Goal: Task Accomplishment & Management: Use online tool/utility

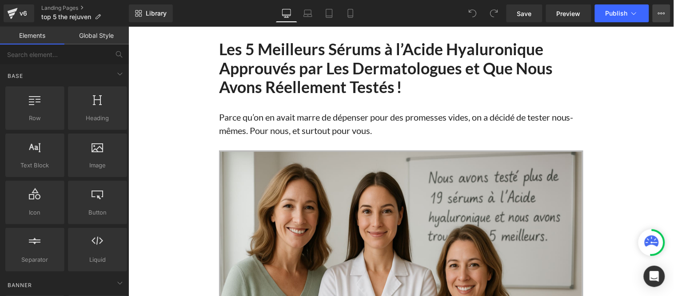
click at [663, 15] on icon at bounding box center [661, 13] width 7 height 7
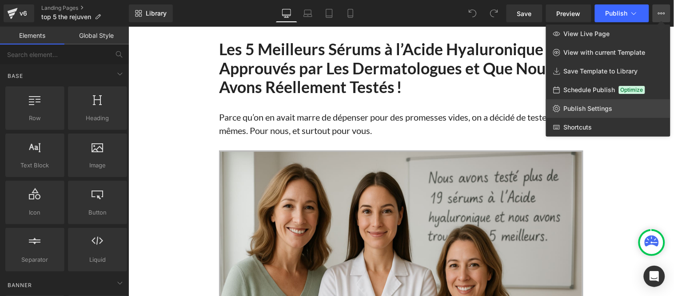
click at [603, 110] on span "Publish Settings" at bounding box center [588, 108] width 49 height 8
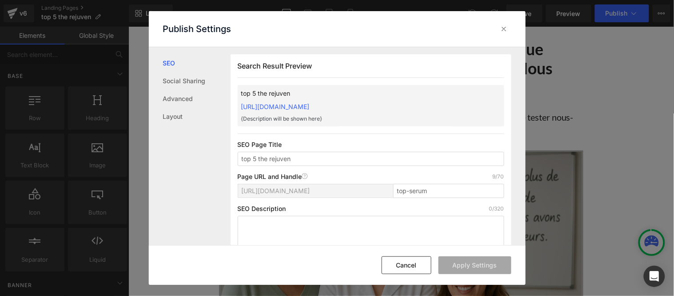
scroll to position [0, 0]
click at [180, 118] on link "Layout" at bounding box center [197, 117] width 68 height 18
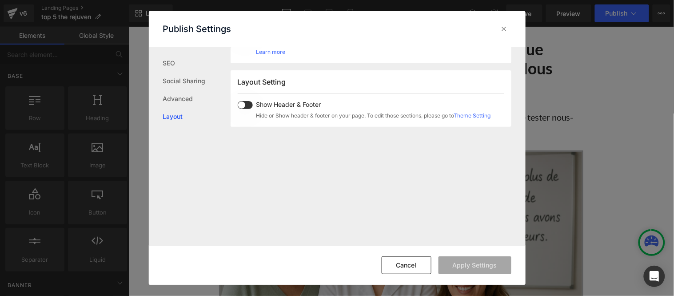
scroll to position [530, 0]
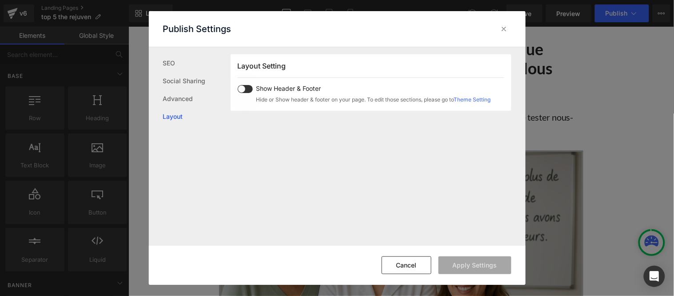
click at [243, 89] on span at bounding box center [245, 89] width 15 height 8
click at [247, 85] on span at bounding box center [245, 89] width 15 height 8
click at [420, 269] on button "Cancel" at bounding box center [407, 265] width 50 height 18
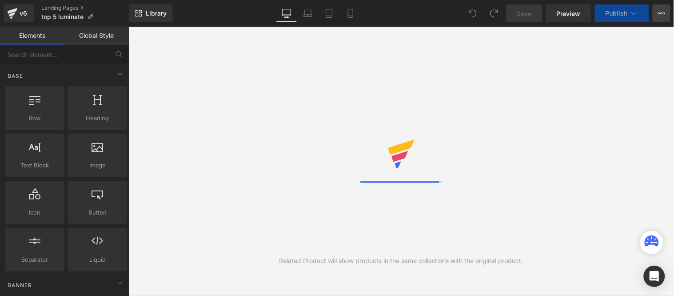
drag, startPoint x: 664, startPoint y: 11, endPoint x: 589, endPoint y: 116, distance: 128.9
click at [664, 11] on icon at bounding box center [661, 13] width 7 height 7
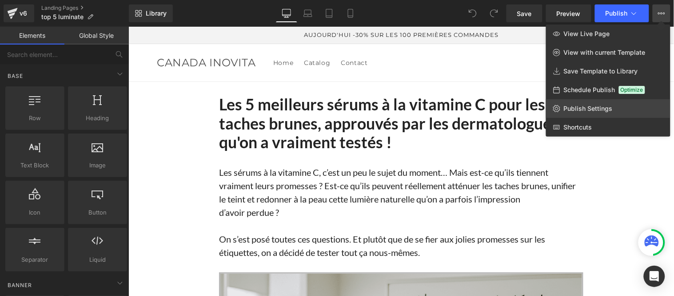
click at [580, 107] on span "Publish Settings" at bounding box center [588, 108] width 49 height 8
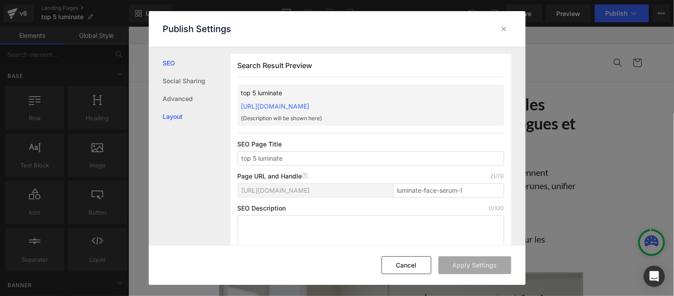
click at [185, 112] on link "Layout" at bounding box center [197, 117] width 68 height 18
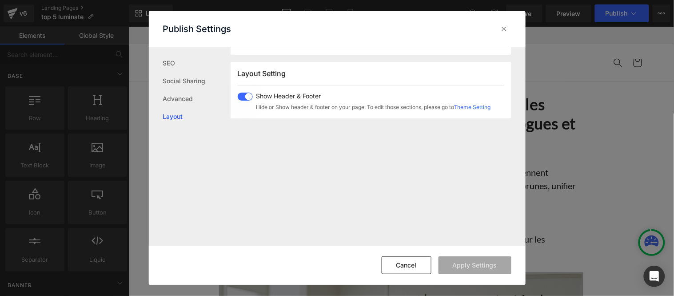
scroll to position [530, 0]
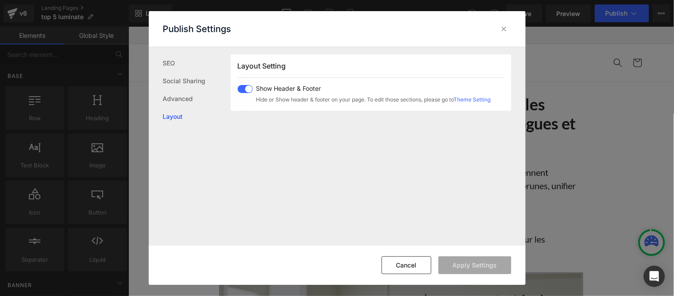
click at [247, 89] on span at bounding box center [245, 89] width 15 height 8
click at [473, 265] on button "Apply Settings" at bounding box center [475, 265] width 73 height 18
click at [505, 29] on icon at bounding box center [504, 28] width 9 height 9
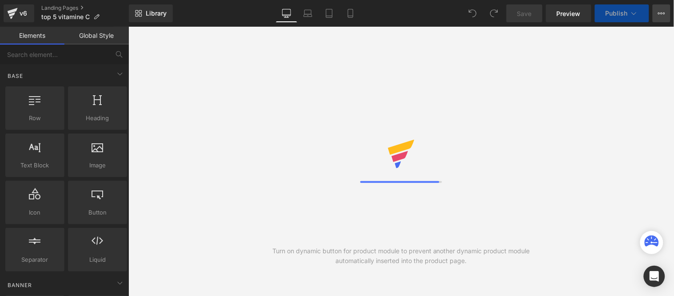
drag, startPoint x: 665, startPoint y: 12, endPoint x: 570, endPoint y: 92, distance: 123.6
click at [665, 12] on icon at bounding box center [664, 13] width 2 height 2
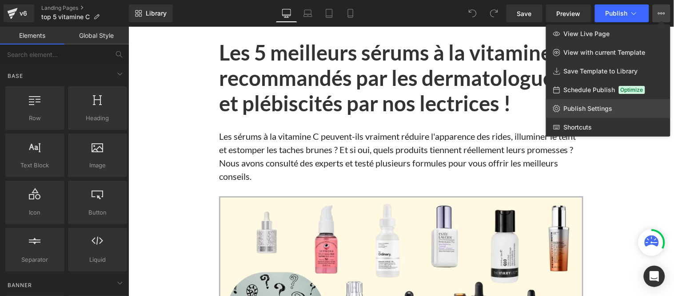
click at [578, 108] on span "Publish Settings" at bounding box center [588, 108] width 49 height 8
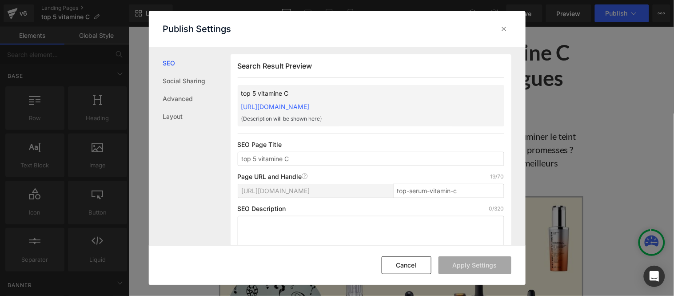
scroll to position [0, 0]
click at [172, 118] on link "Layout" at bounding box center [197, 117] width 68 height 18
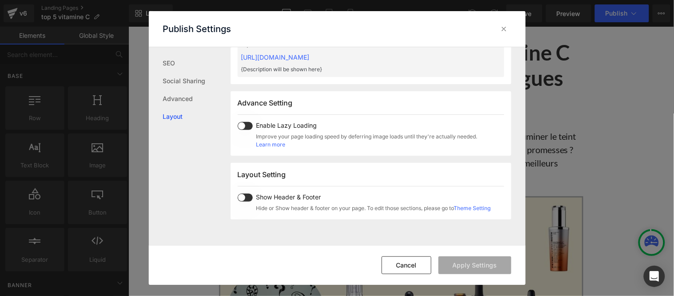
scroll to position [530, 0]
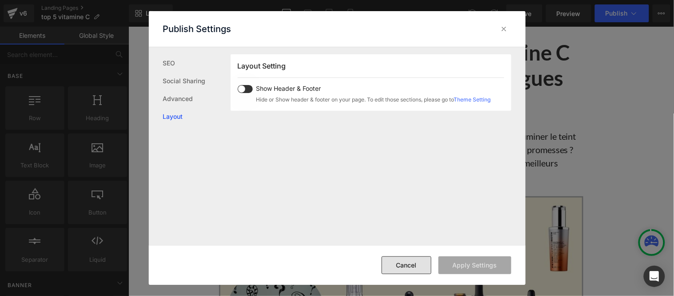
click at [421, 264] on button "Cancel" at bounding box center [407, 265] width 50 height 18
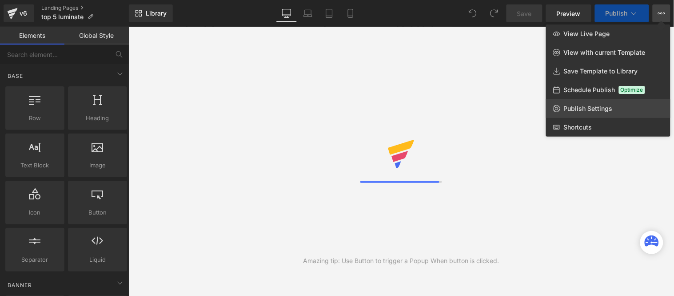
click at [583, 110] on span "Publish Settings" at bounding box center [588, 108] width 49 height 8
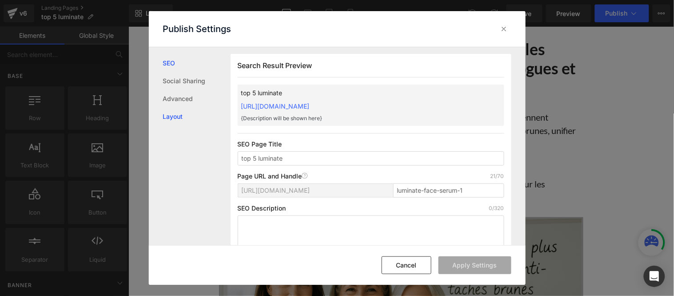
click at [177, 118] on link "Layout" at bounding box center [197, 117] width 68 height 18
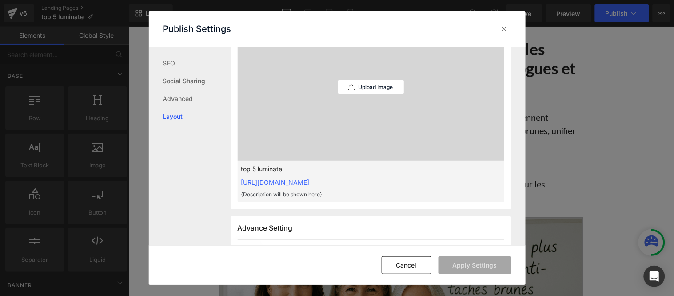
scroll to position [530, 0]
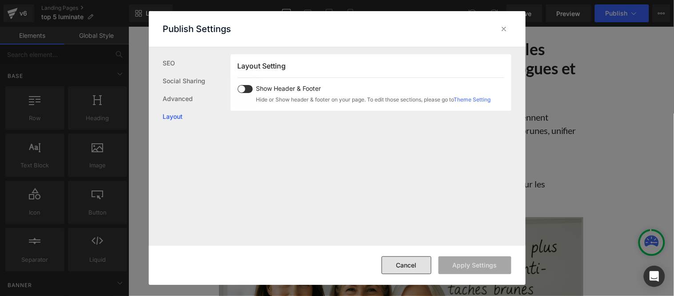
drag, startPoint x: 401, startPoint y: 261, endPoint x: 379, endPoint y: 81, distance: 181.3
click at [401, 261] on button "Cancel" at bounding box center [407, 265] width 50 height 18
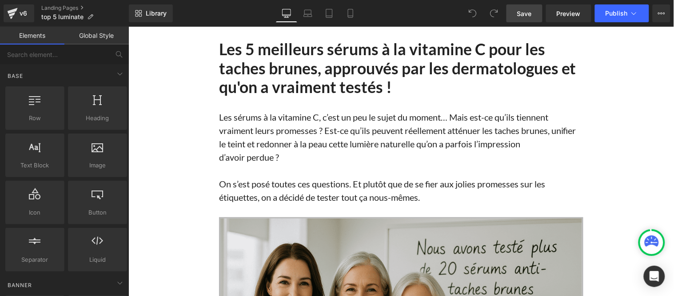
click at [530, 16] on span "Save" at bounding box center [524, 13] width 15 height 9
click at [621, 8] on button "Publish" at bounding box center [622, 13] width 54 height 18
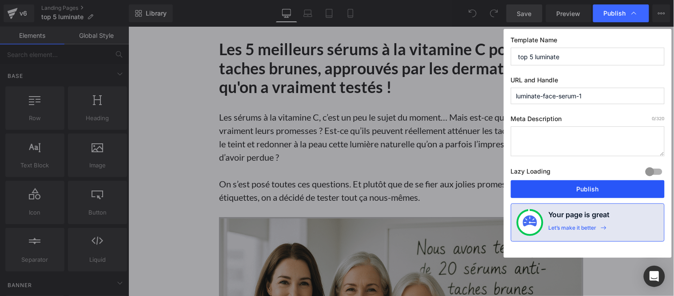
click at [581, 188] on button "Publish" at bounding box center [588, 189] width 154 height 18
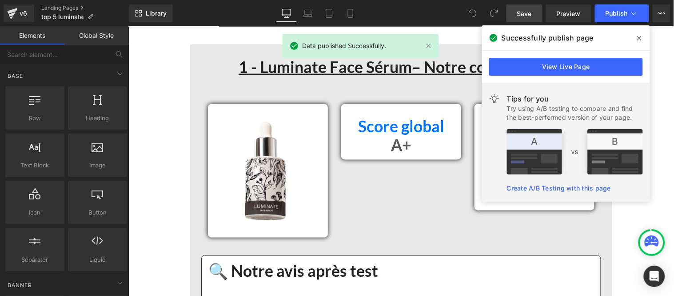
scroll to position [1234, 0]
